Goal: Check status

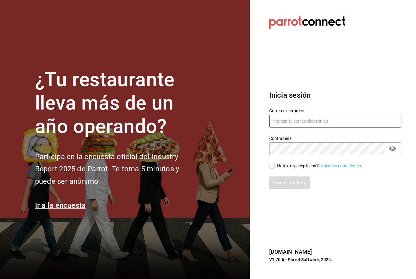
click at [291, 128] on input "text" at bounding box center [335, 121] width 132 height 13
type input "[EMAIL_ADDRESS][DOMAIN_NAME]"
click at [272, 169] on input "He leído y acepto los Términos y condiciones." at bounding box center [271, 165] width 5 height 5
checkbox input "true"
click at [286, 189] on button "Iniciar sesión" at bounding box center [289, 183] width 41 height 13
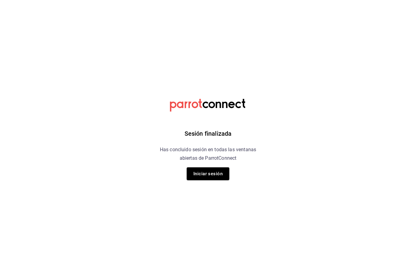
click at [209, 177] on button "Iniciar sesión" at bounding box center [208, 173] width 43 height 13
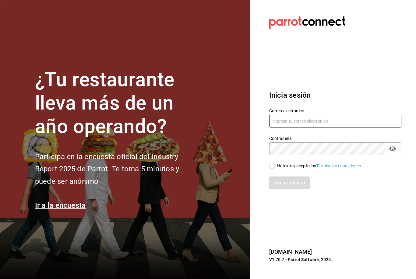
click at [313, 128] on input "text" at bounding box center [335, 121] width 132 height 13
click at [274, 169] on input "He leído y acepto los Términos y condiciones." at bounding box center [271, 165] width 5 height 5
checkbox input "true"
click at [311, 128] on input "text" at bounding box center [335, 121] width 132 height 13
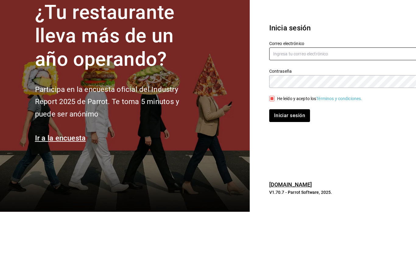
scroll to position [19, 0]
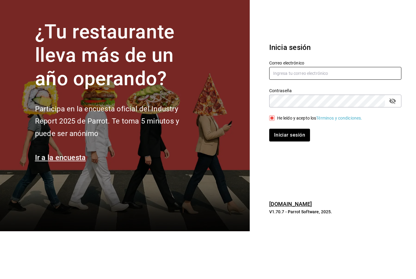
click at [306, 115] on input "text" at bounding box center [335, 121] width 132 height 13
click at [308, 115] on input "text" at bounding box center [335, 121] width 132 height 13
click at [393, 90] on h3 "Inicia sesión" at bounding box center [335, 95] width 132 height 11
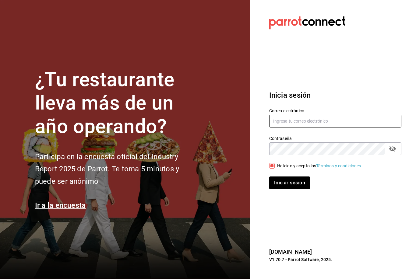
click at [304, 115] on input "text" at bounding box center [335, 121] width 132 height 13
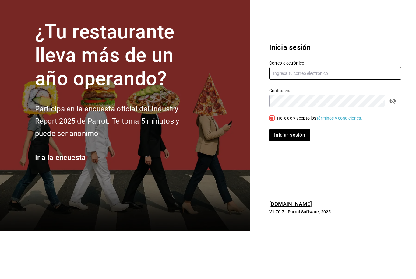
type input "[EMAIL_ADDRESS][DOMAIN_NAME]"
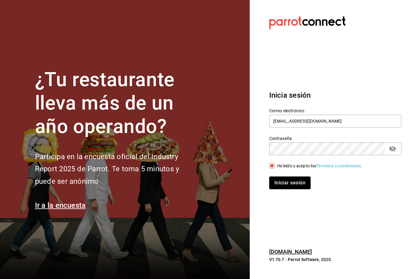
click at [290, 177] on button "Iniciar sesión" at bounding box center [289, 183] width 41 height 13
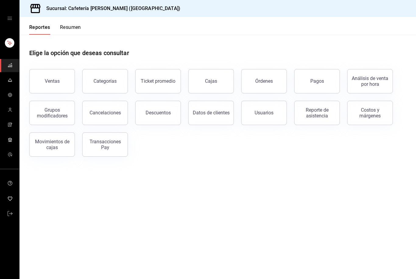
click at [97, 144] on div "Transacciones Pay" at bounding box center [105, 145] width 38 height 12
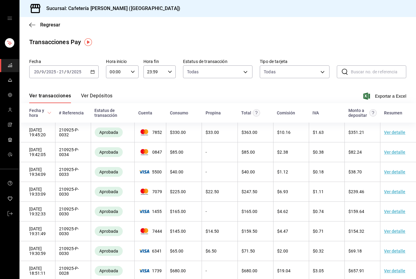
click at [93, 100] on button "Ver Depósitos" at bounding box center [97, 98] width 32 height 10
